Goal: Information Seeking & Learning: Find specific fact

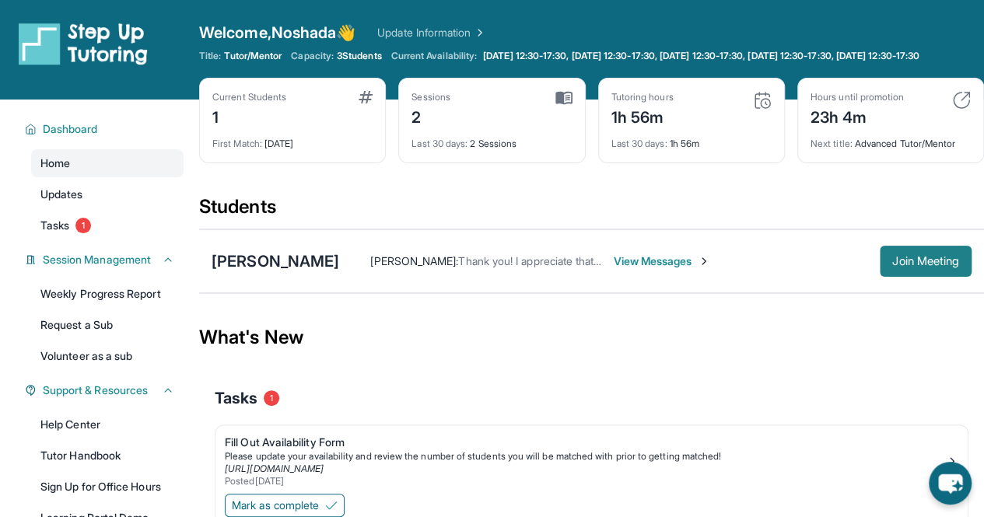
click at [905, 266] on span "Join Meeting" at bounding box center [926, 261] width 67 height 9
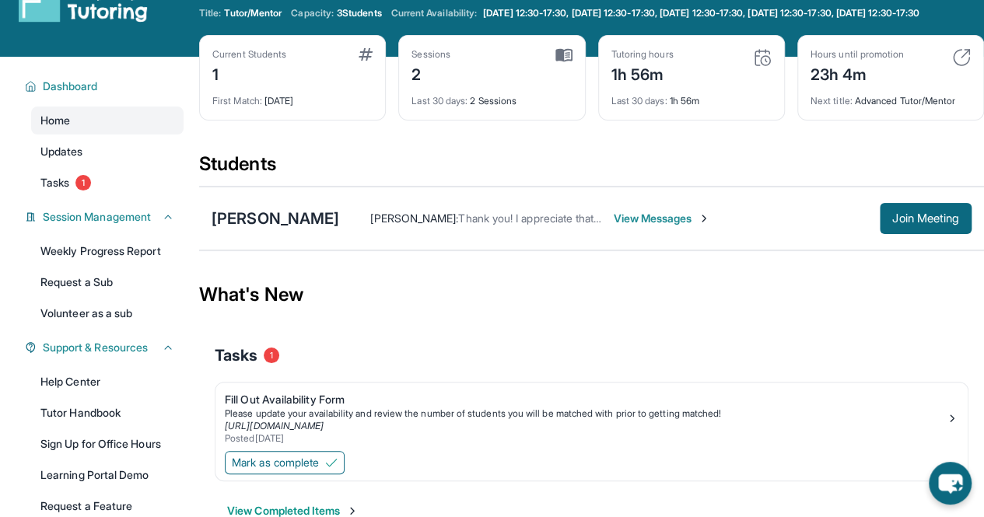
scroll to position [38, 0]
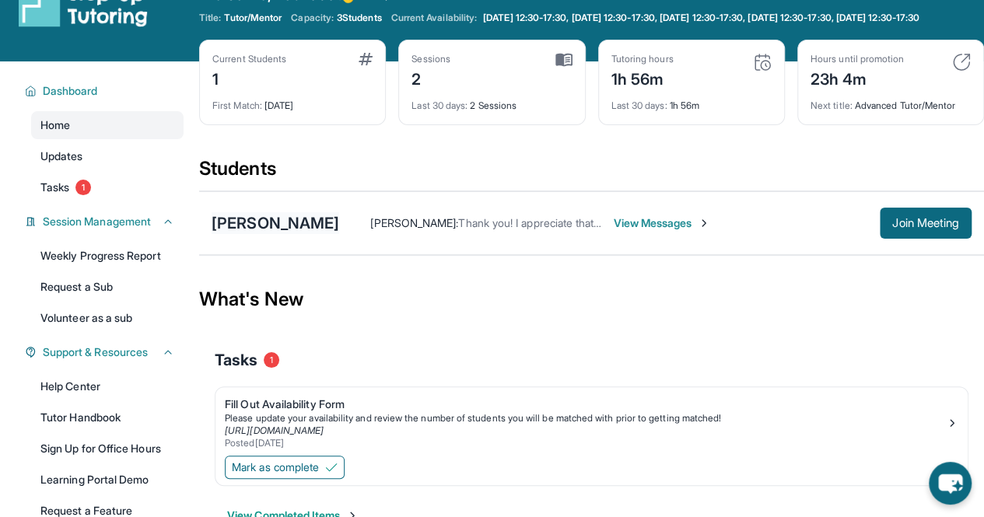
click at [257, 234] on div "[PERSON_NAME]" at bounding box center [276, 223] width 128 height 22
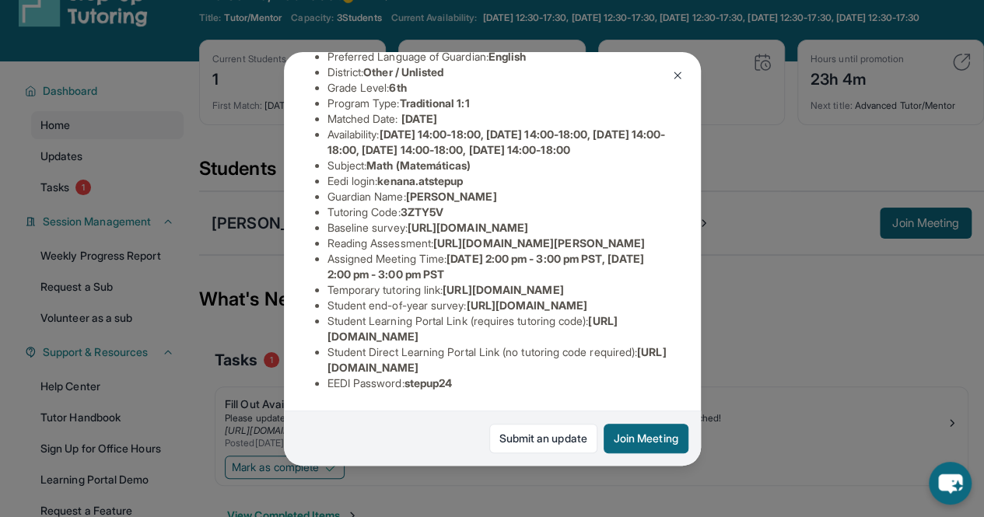
scroll to position [358, 0]
click at [808, 164] on div "Kayden Louis Guardian: [PERSON_NAME] Student Information [URL][DOMAIN_NAME] Pre…" at bounding box center [492, 258] width 984 height 517
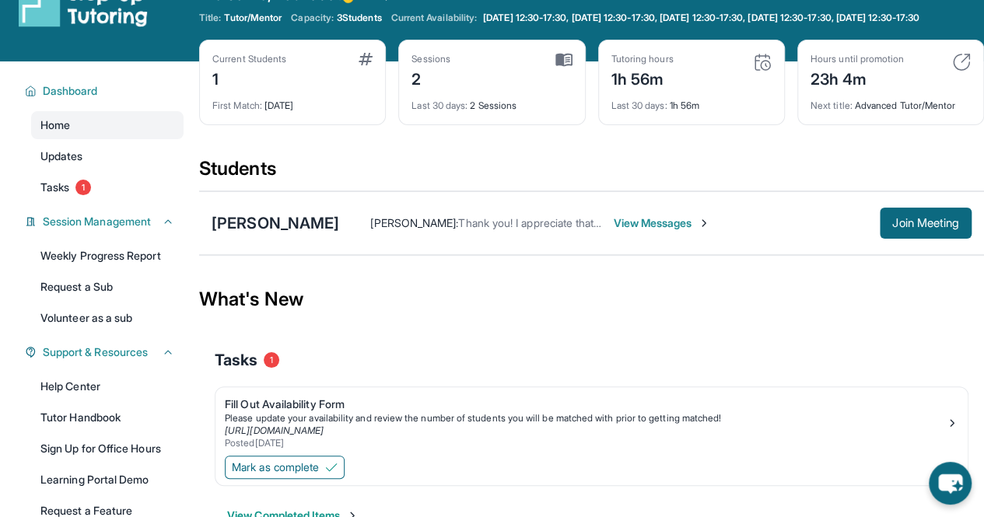
scroll to position [167, 0]
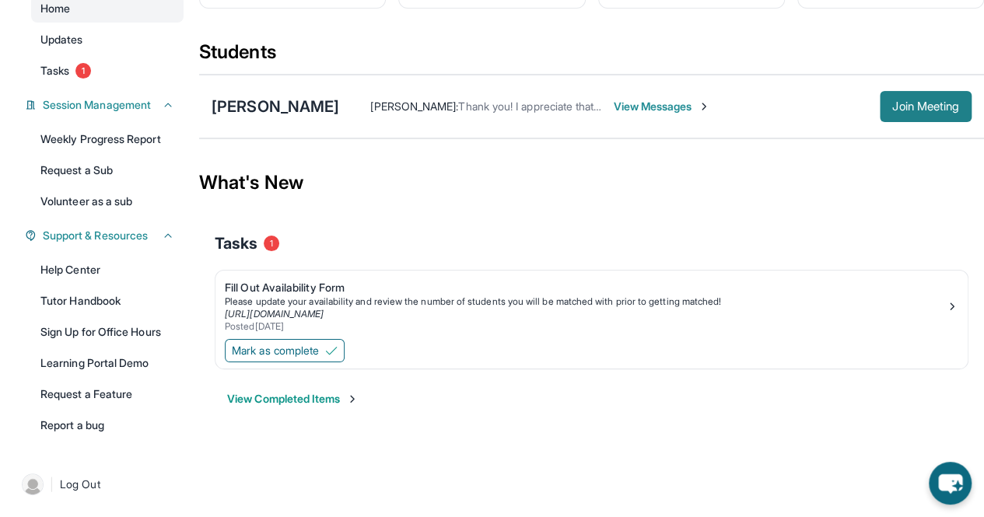
click at [924, 111] on span "Join Meeting" at bounding box center [926, 106] width 67 height 9
click at [288, 286] on div "Fill Out Availability Form" at bounding box center [585, 288] width 721 height 16
click at [945, 304] on div "Please update your availability and review the number of students you will be m…" at bounding box center [585, 302] width 721 height 12
click at [261, 102] on div "[PERSON_NAME]" at bounding box center [276, 107] width 128 height 22
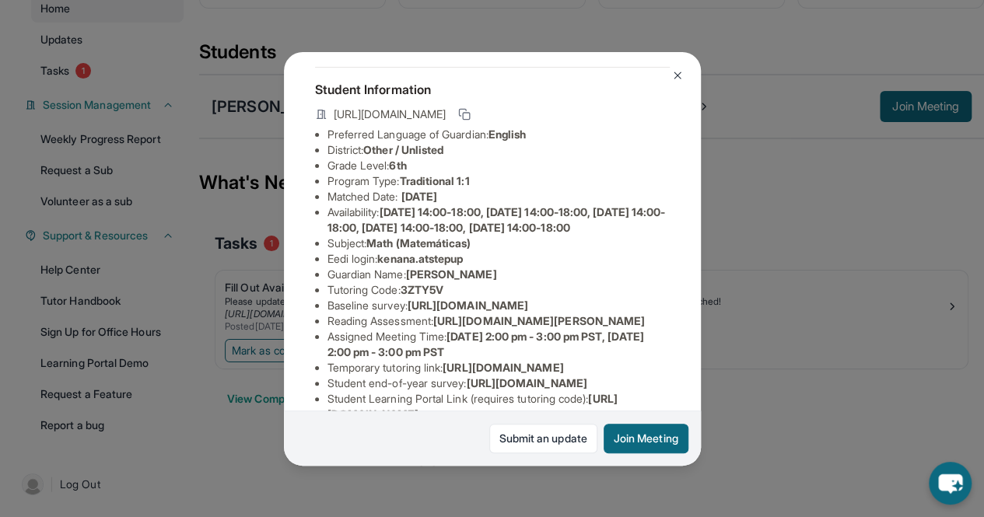
scroll to position [110, 0]
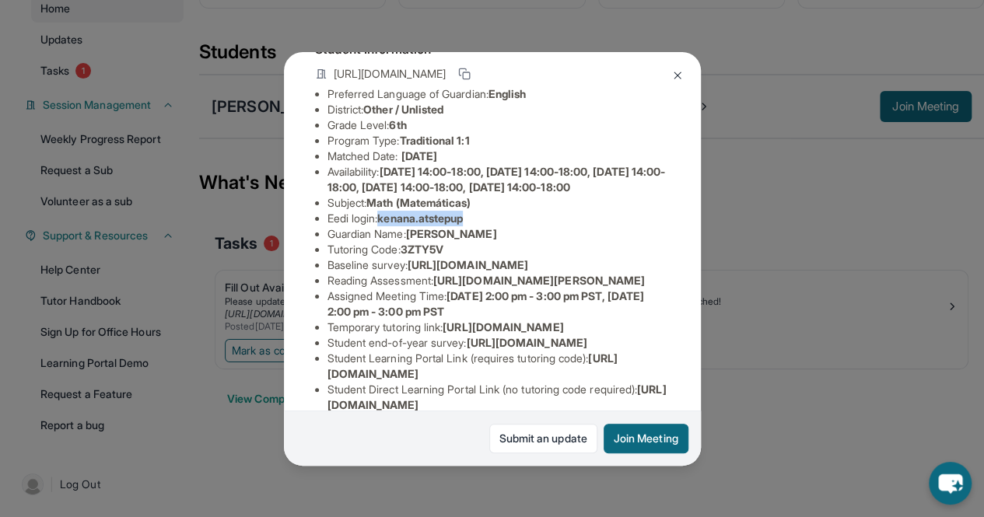
copy span "kenana.atstepup"
drag, startPoint x: 387, startPoint y: 247, endPoint x: 505, endPoint y: 248, distance: 118.3
click at [505, 226] on li "Eedi login : kenana.atstepup" at bounding box center [499, 219] width 342 height 16
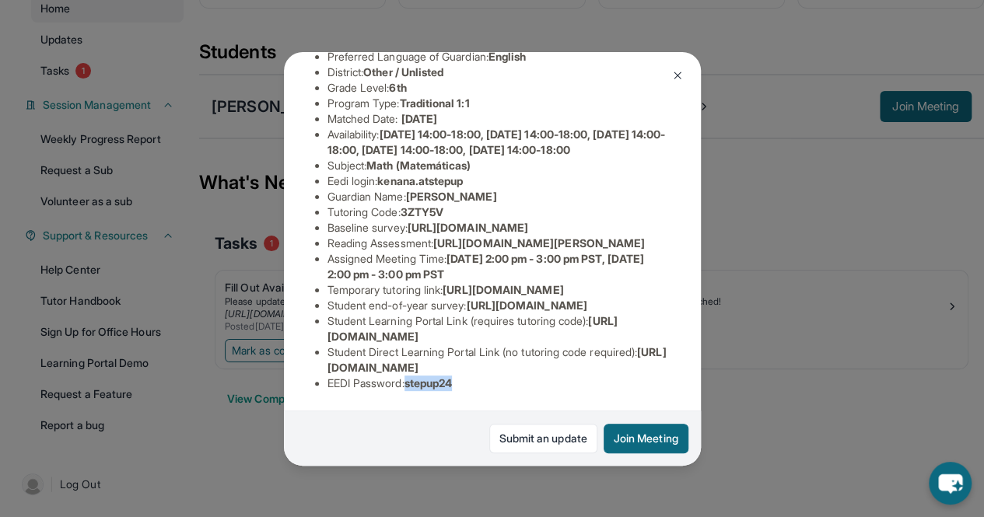
copy span "stepup24"
drag, startPoint x: 412, startPoint y: 373, endPoint x: 482, endPoint y: 373, distance: 70.0
click at [482, 376] on li "EEDI Password : stepup24" at bounding box center [499, 384] width 342 height 16
